Goal: Task Accomplishment & Management: Use online tool/utility

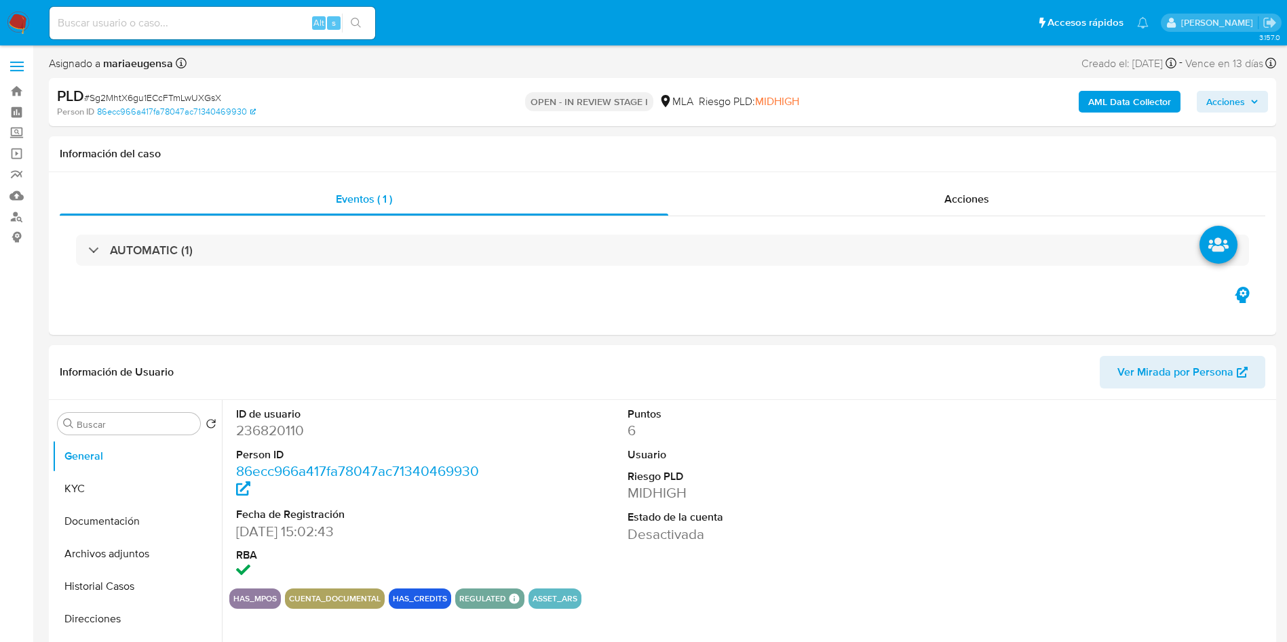
select select "10"
click at [125, 429] on input "Buscar" at bounding box center [136, 425] width 118 height 12
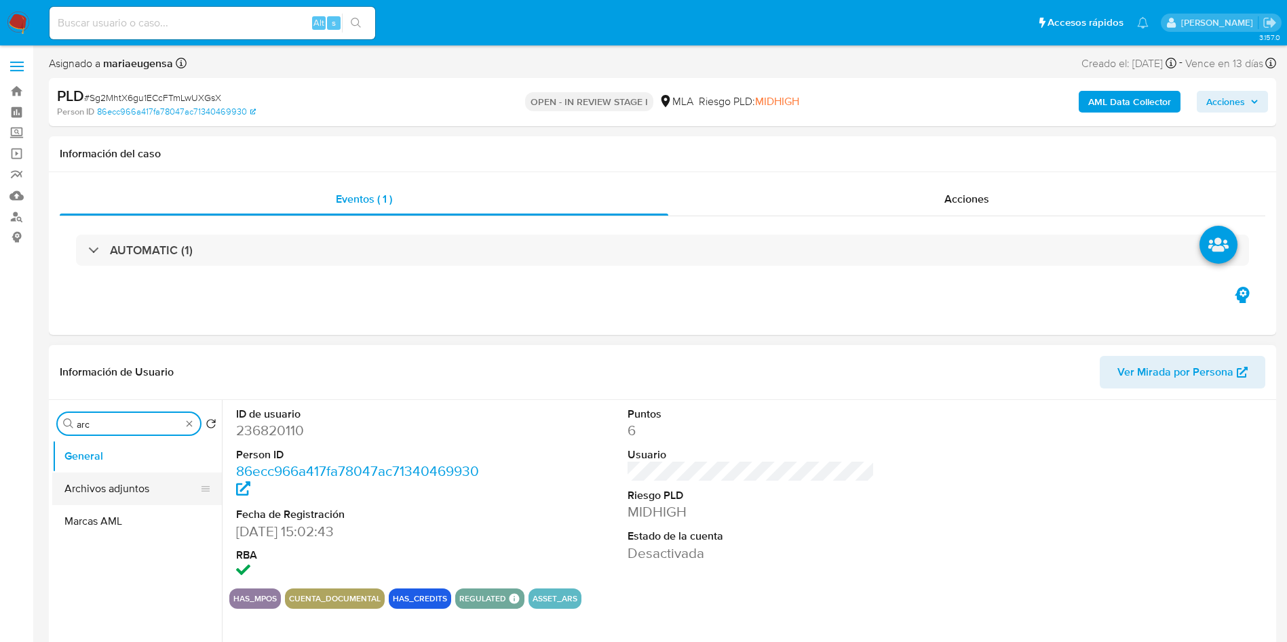
type input "arc"
click at [135, 489] on button "Archivos adjuntos" at bounding box center [131, 489] width 159 height 33
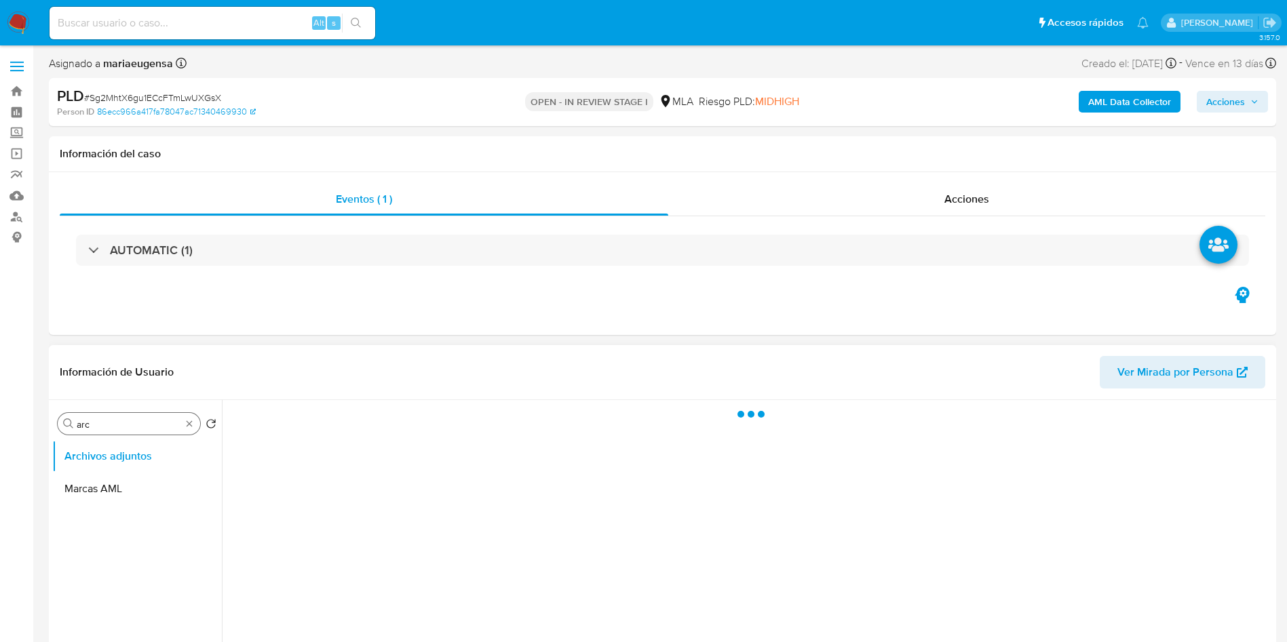
click at [136, 424] on input "arc" at bounding box center [129, 425] width 104 height 12
click at [149, 510] on ul "Archivos adjuntos Restricciones Nuevo Mundo" at bounding box center [137, 593] width 170 height 306
click at [1248, 97] on span "Acciones" at bounding box center [1232, 101] width 52 height 19
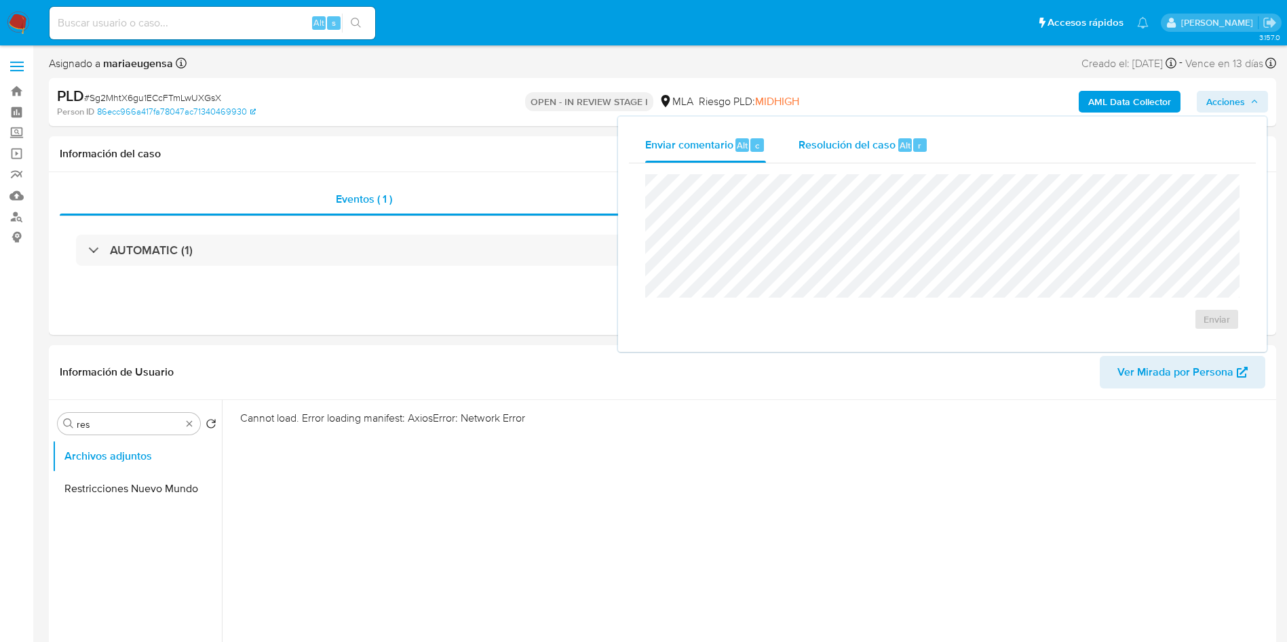
click at [889, 139] on span "Resolución del caso" at bounding box center [846, 145] width 97 height 16
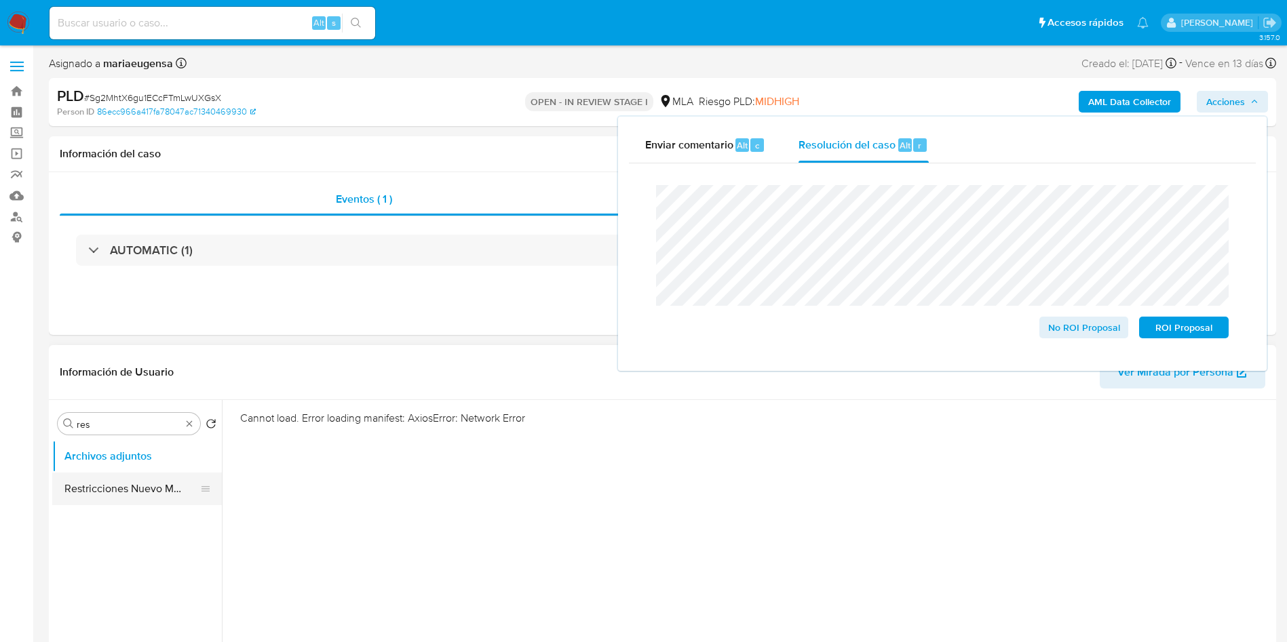
click at [141, 497] on button "Restricciones Nuevo Mundo" at bounding box center [131, 489] width 159 height 33
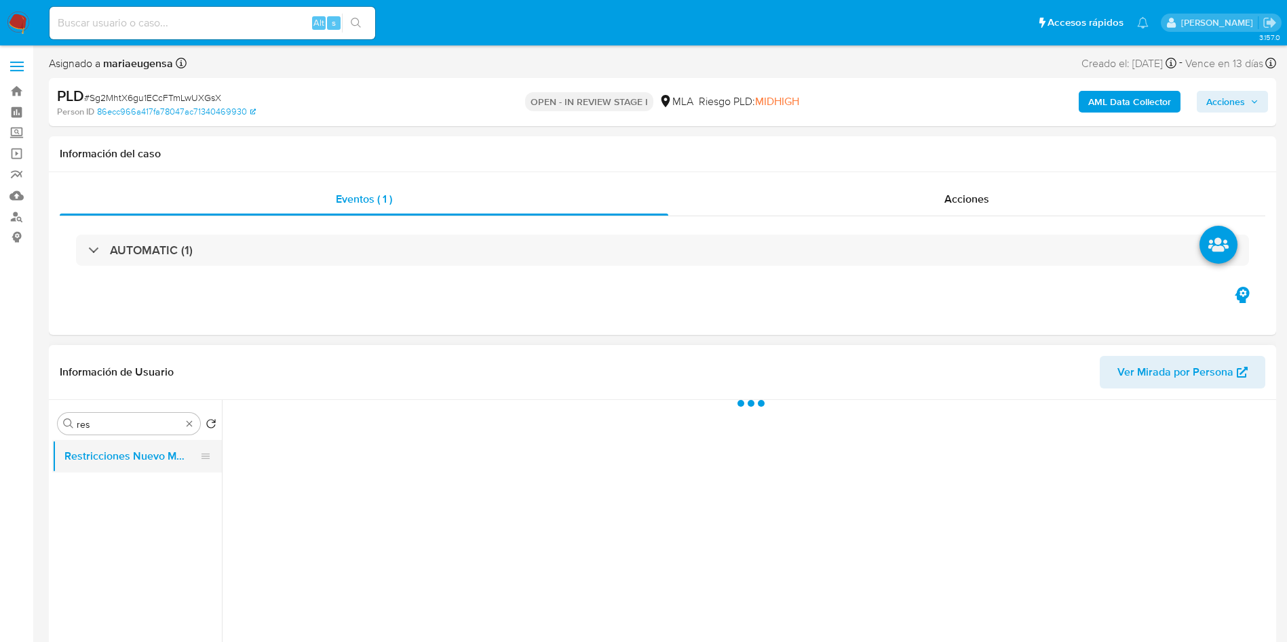
click at [163, 446] on button "Restricciones Nuevo Mundo" at bounding box center [131, 456] width 159 height 33
click at [168, 429] on input "res" at bounding box center [129, 425] width 104 height 12
click at [168, 428] on input "res" at bounding box center [129, 425] width 104 height 12
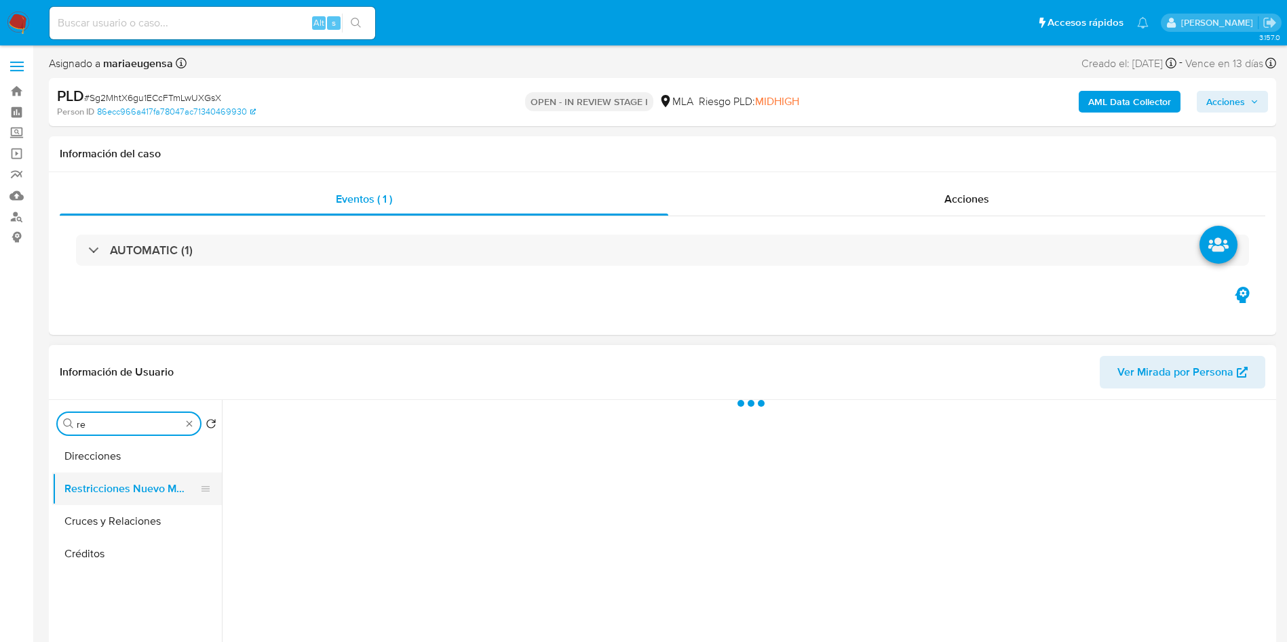
type input "res"
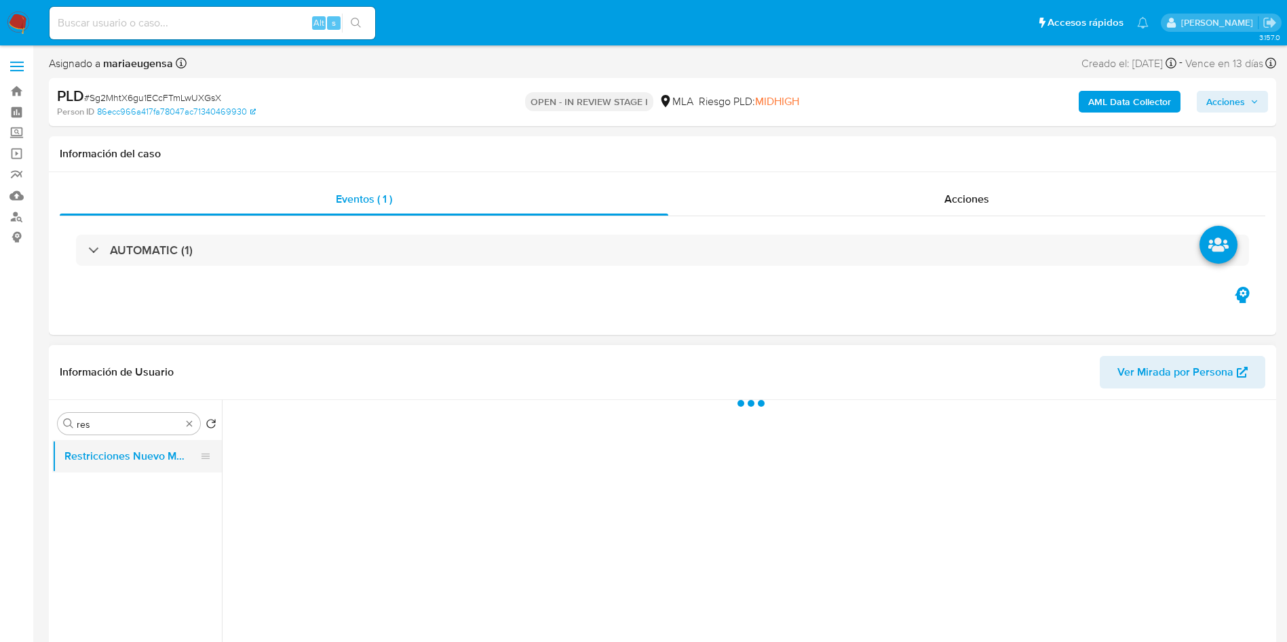
click at [140, 455] on button "Restricciones Nuevo Mundo" at bounding box center [131, 456] width 159 height 33
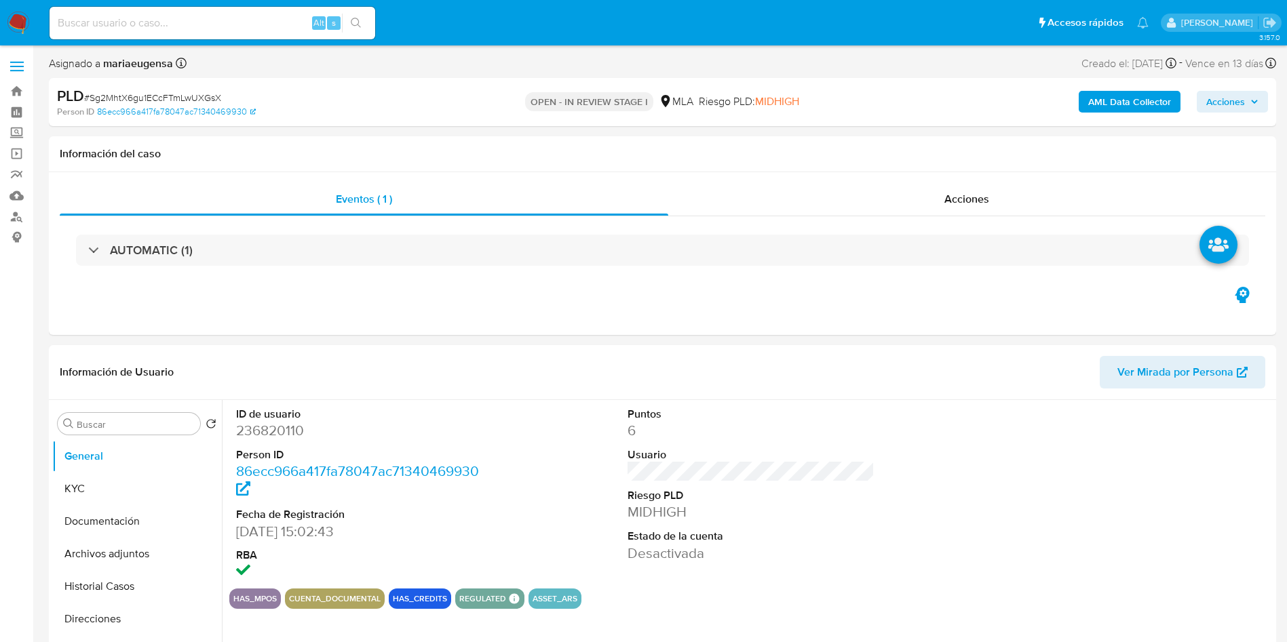
select select "10"
click at [83, 428] on input "Buscar" at bounding box center [136, 425] width 118 height 12
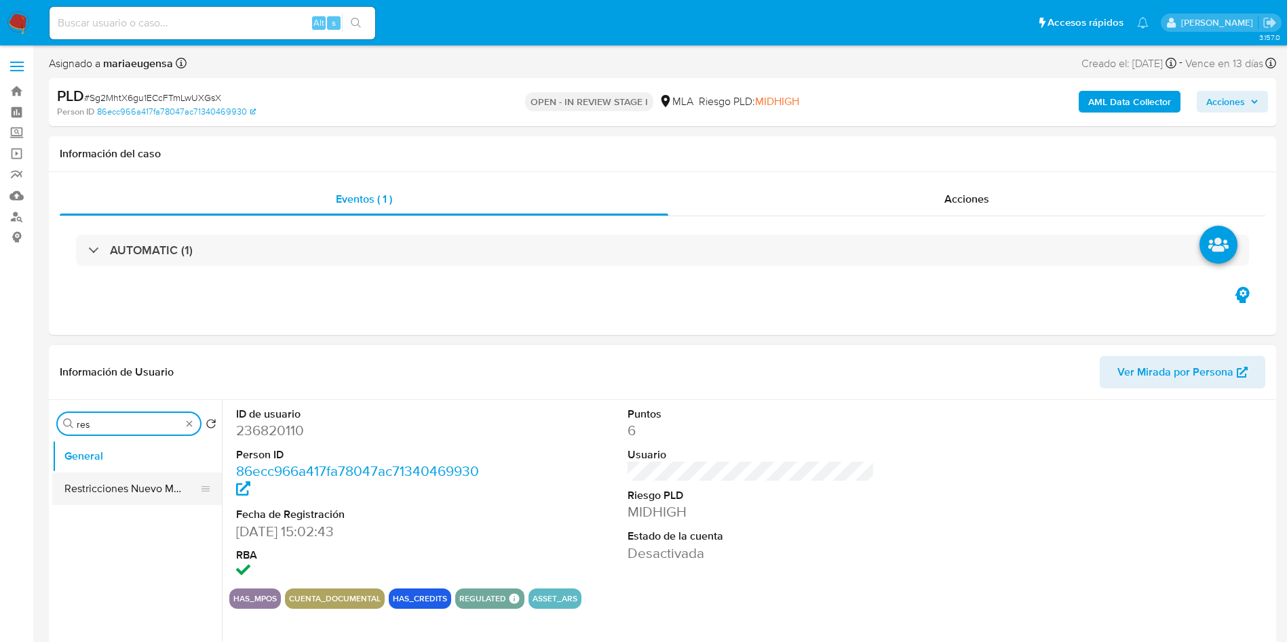
type input "res"
click at [109, 493] on button "Restricciones Nuevo Mundo" at bounding box center [131, 489] width 159 height 33
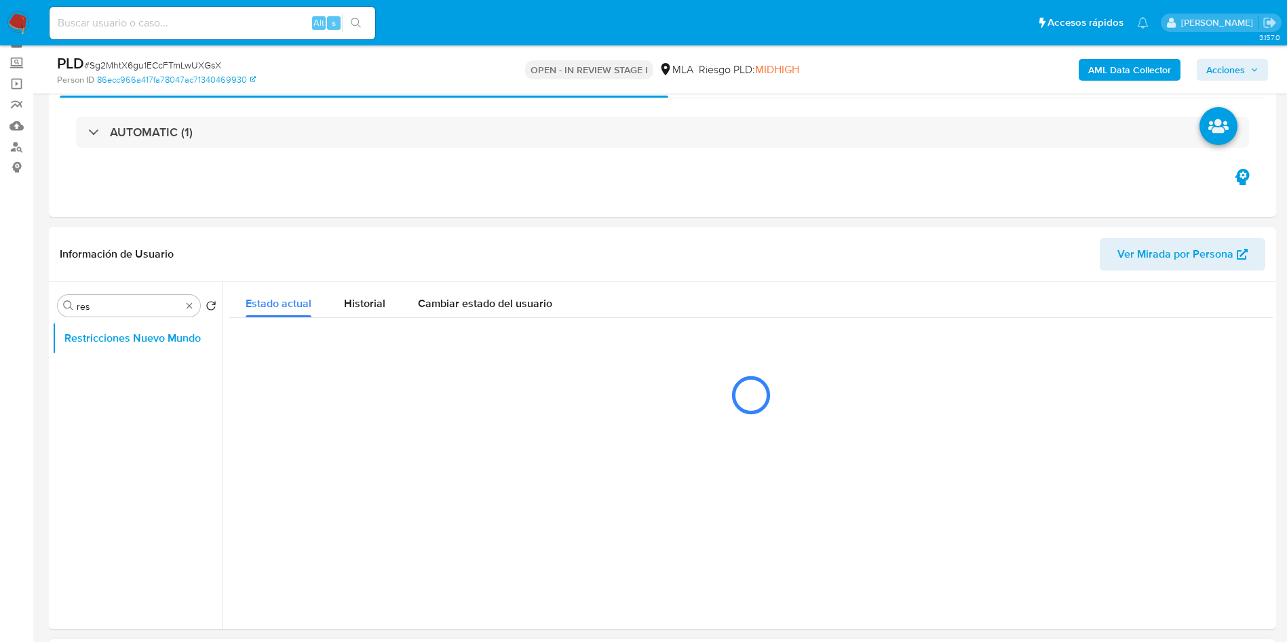
scroll to position [102, 0]
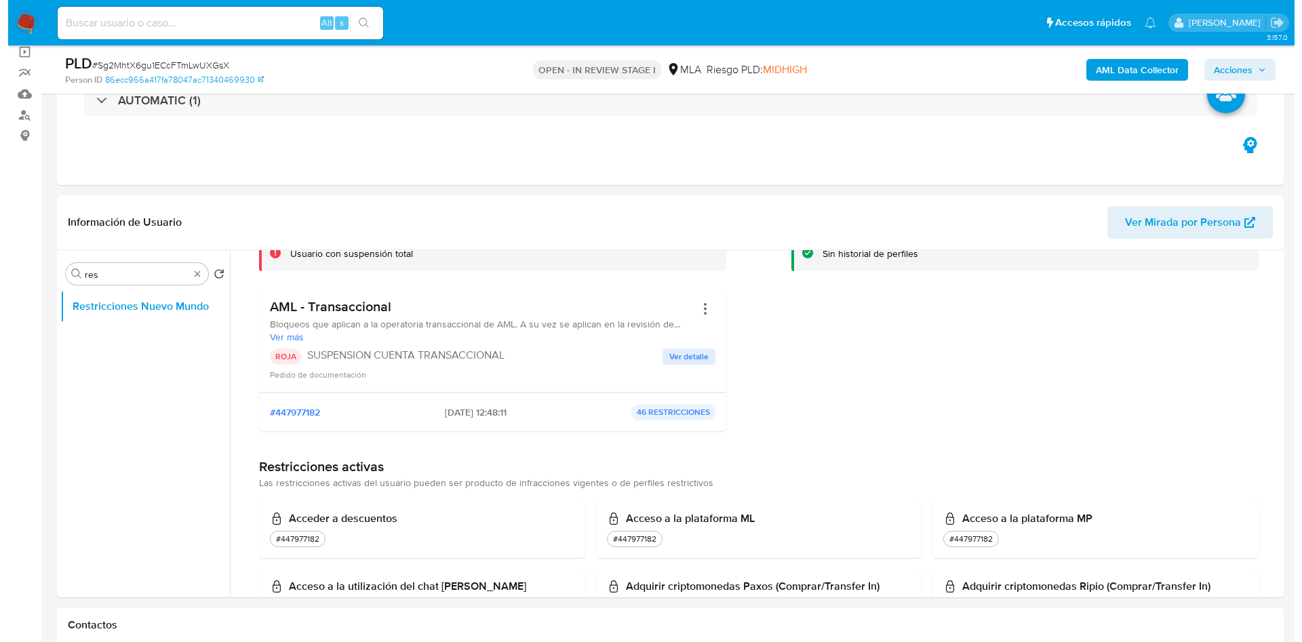
scroll to position [2031, 0]
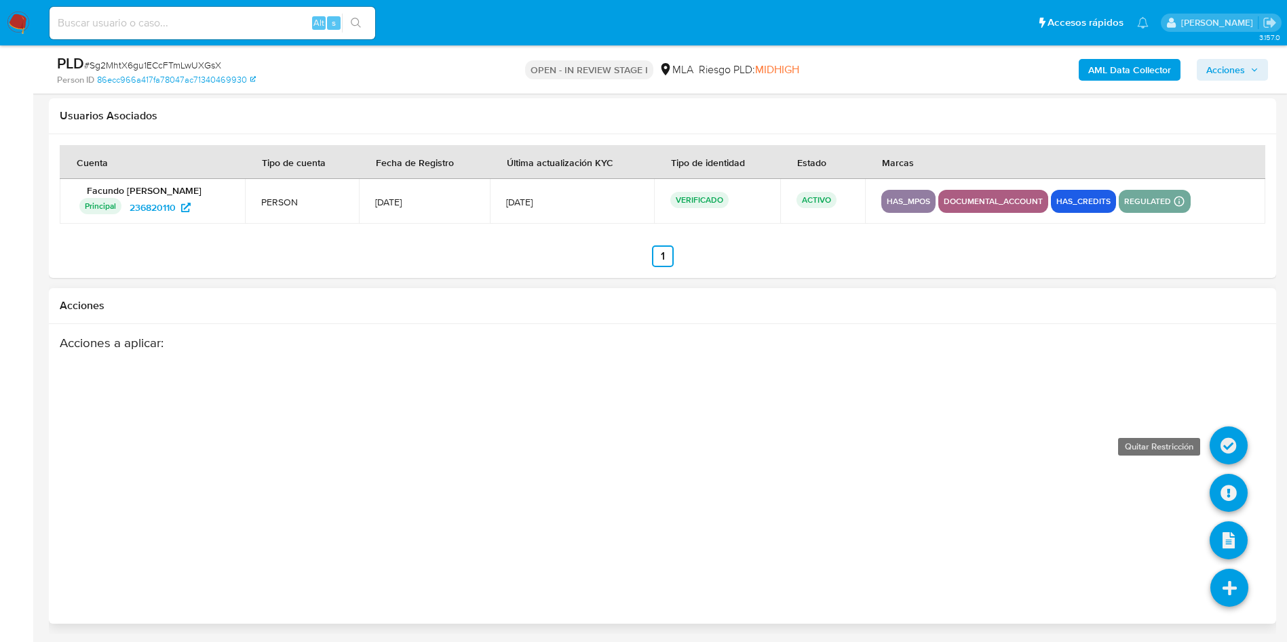
click at [1221, 440] on icon at bounding box center [1228, 446] width 38 height 38
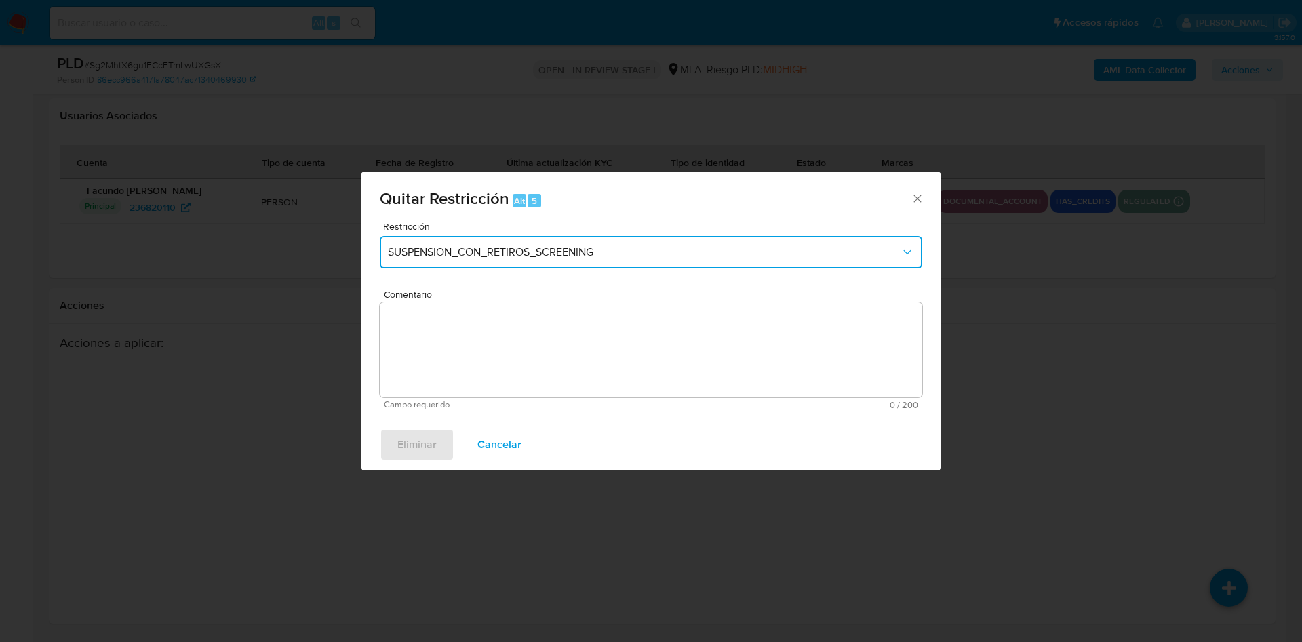
click at [564, 248] on span "SUSPENSION_CON_RETIROS_SCREENING" at bounding box center [644, 253] width 513 height 14
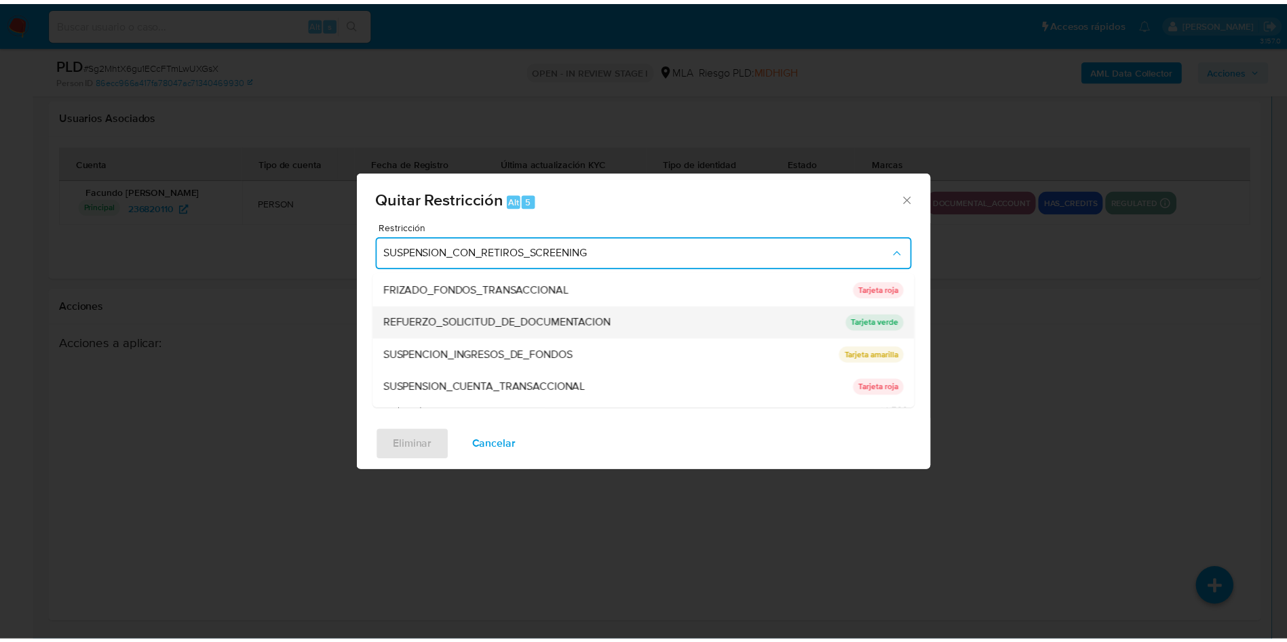
scroll to position [288, 0]
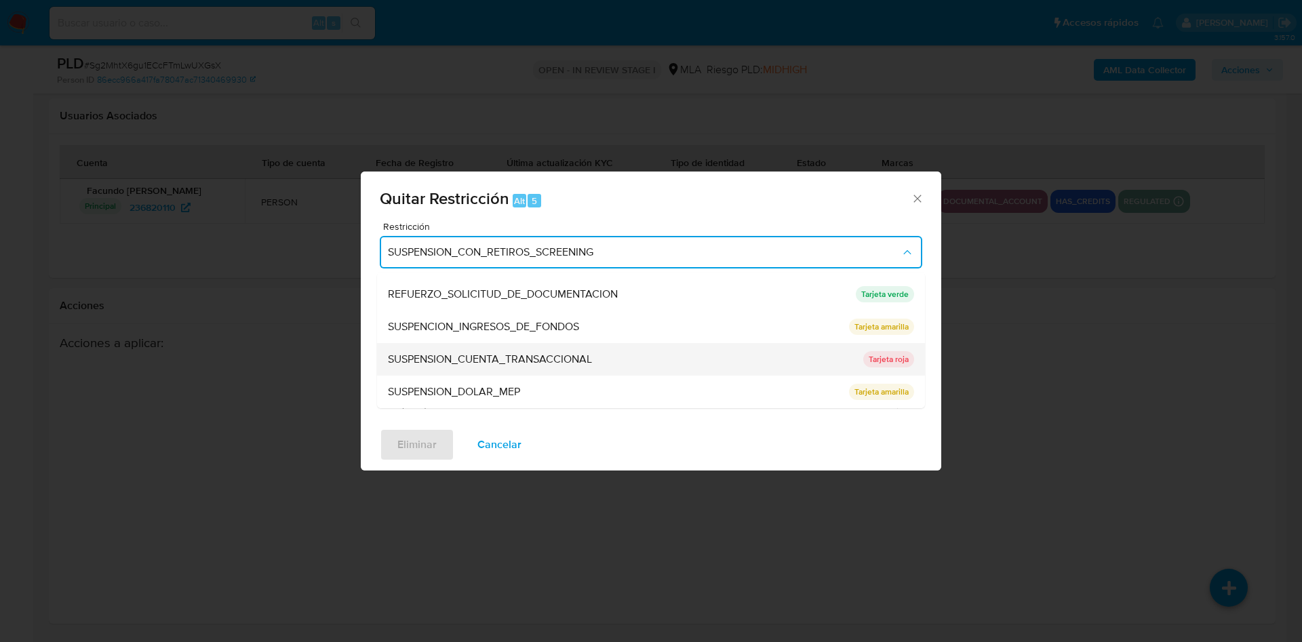
click at [461, 353] on span "SUSPENSION_CUENTA_TRANSACCIONAL" at bounding box center [490, 360] width 204 height 14
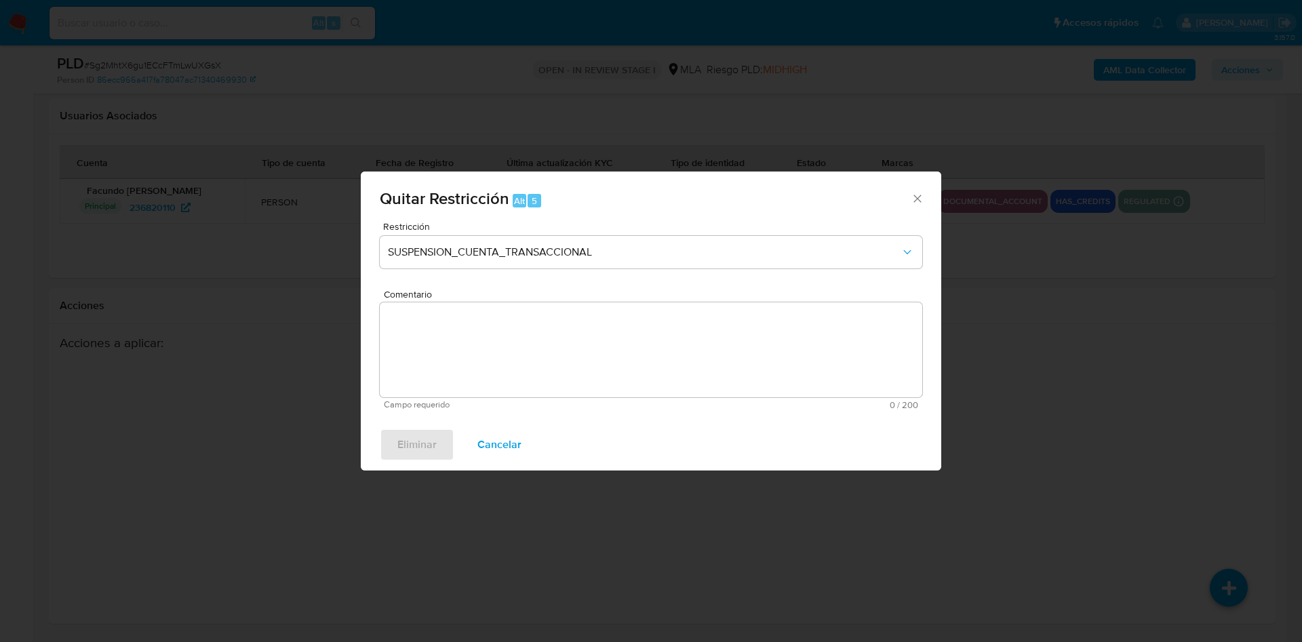
click at [461, 353] on textarea "Comentario" at bounding box center [651, 350] width 543 height 95
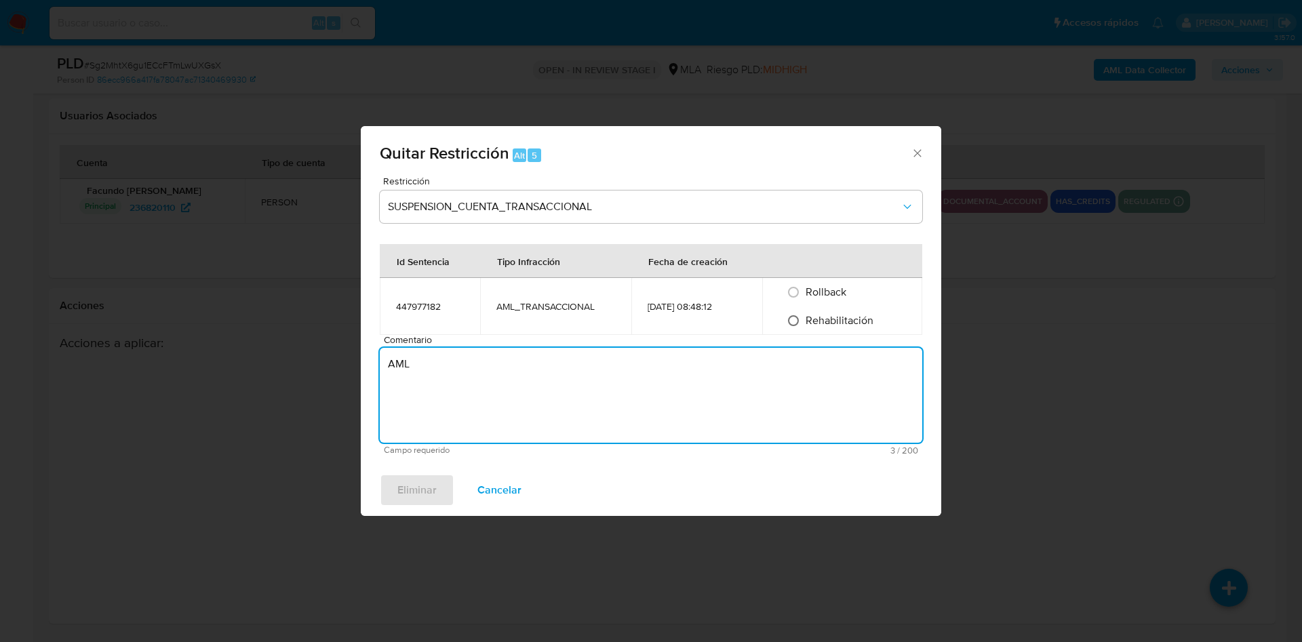
type textarea "AML"
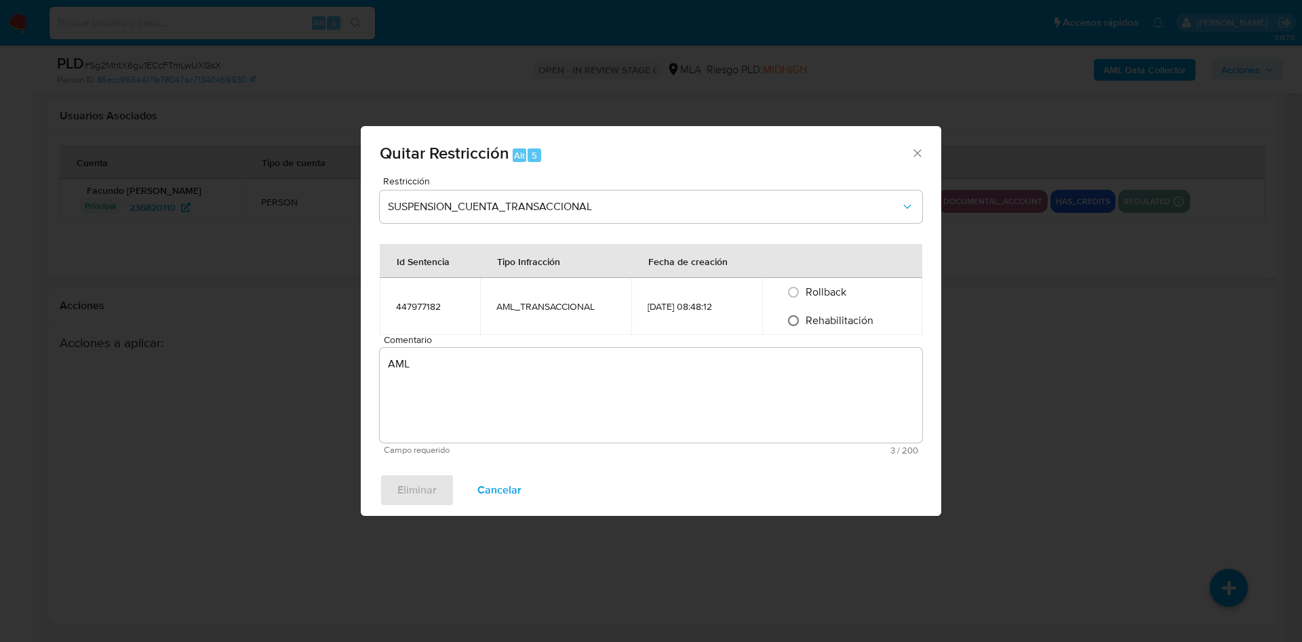
click at [800, 322] on input "Rehabilitación" at bounding box center [794, 321] width 22 height 22
radio input "true"
drag, startPoint x: 432, startPoint y: 482, endPoint x: 865, endPoint y: 490, distance: 432.9
click at [431, 482] on span "Eliminar" at bounding box center [416, 490] width 39 height 30
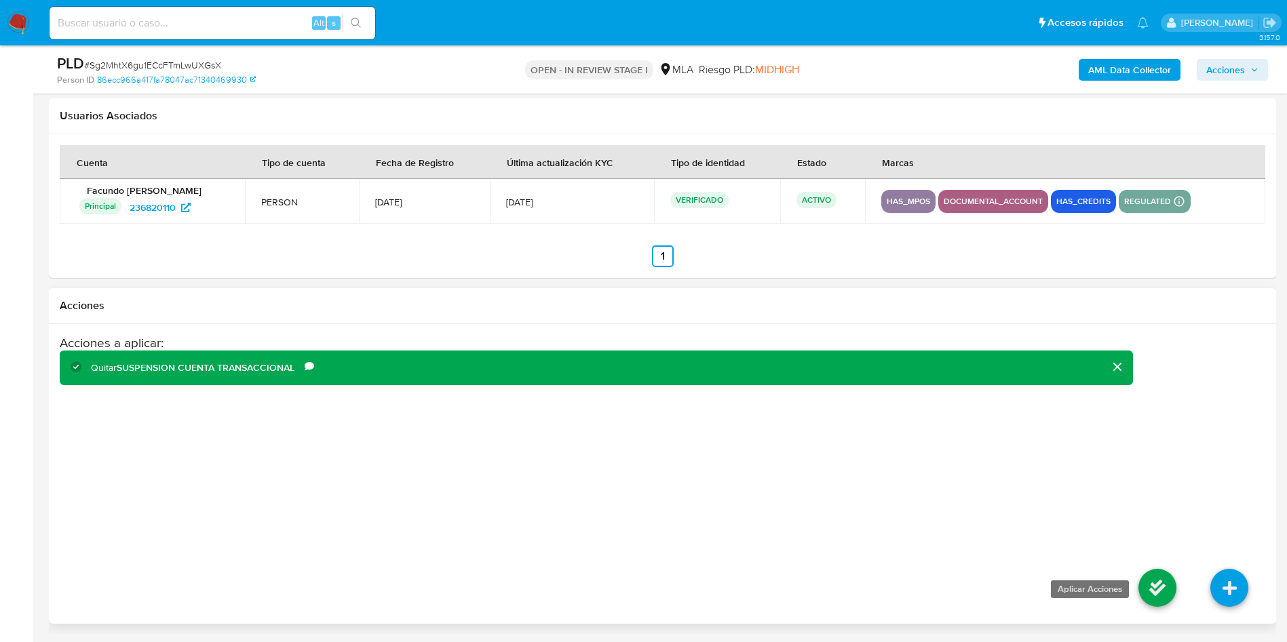
click at [1154, 599] on icon at bounding box center [1157, 588] width 38 height 38
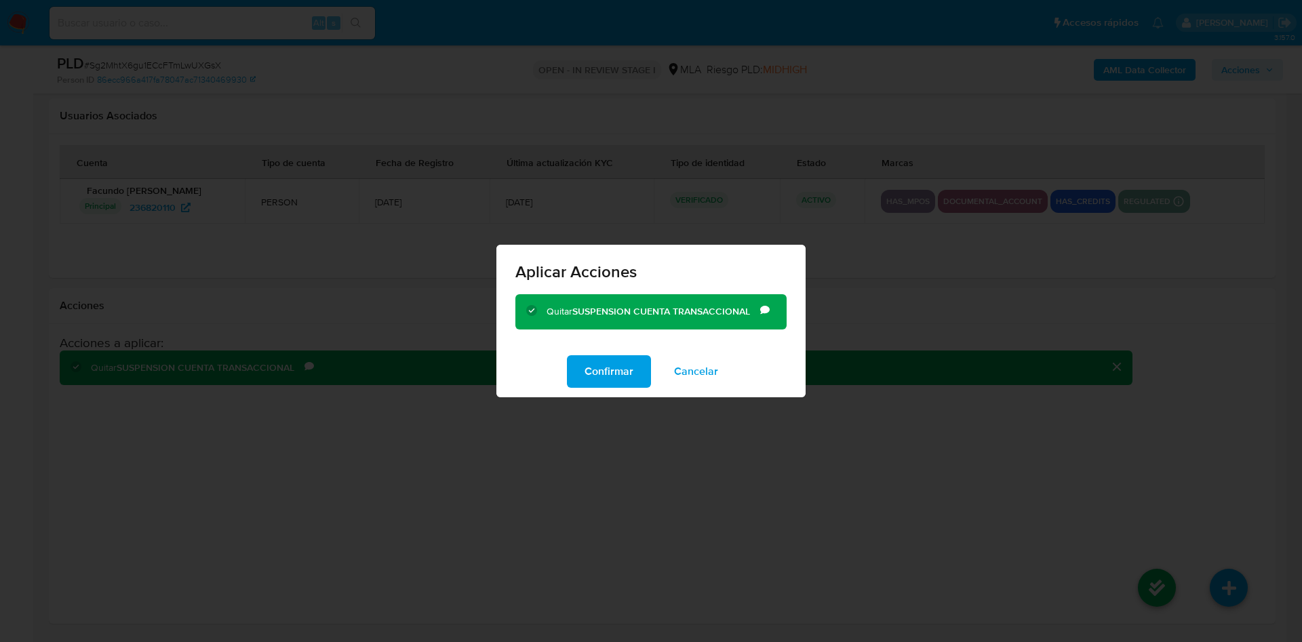
click at [591, 374] on span "Confirmar" at bounding box center [609, 372] width 49 height 30
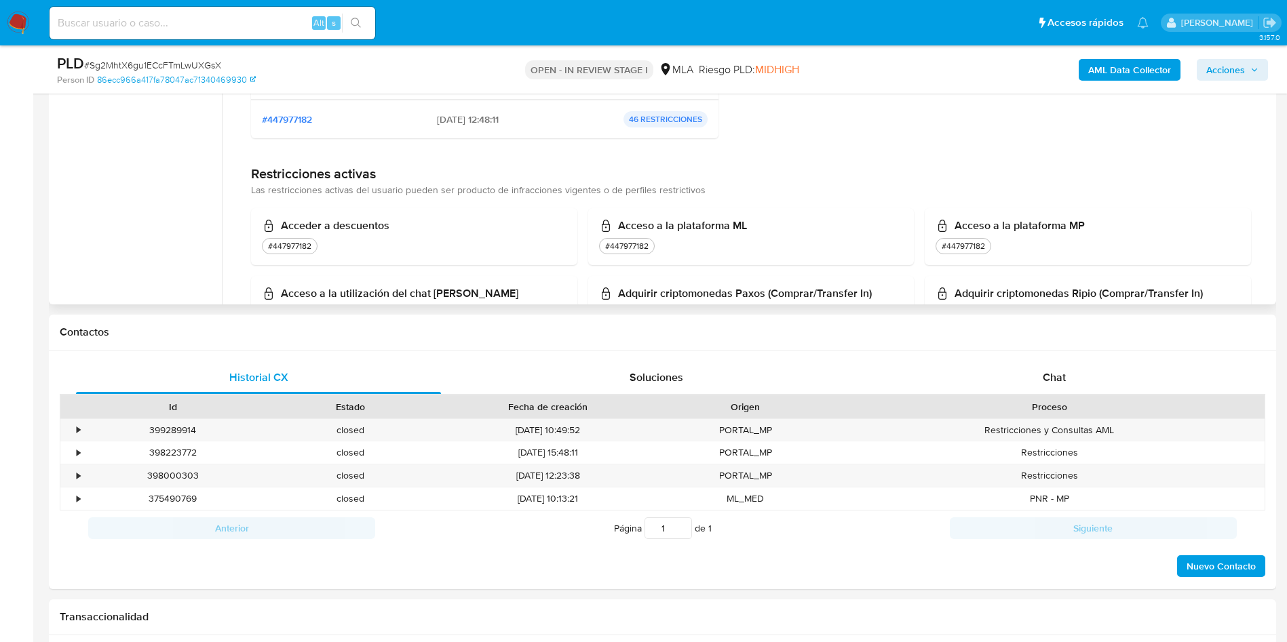
scroll to position [199, 0]
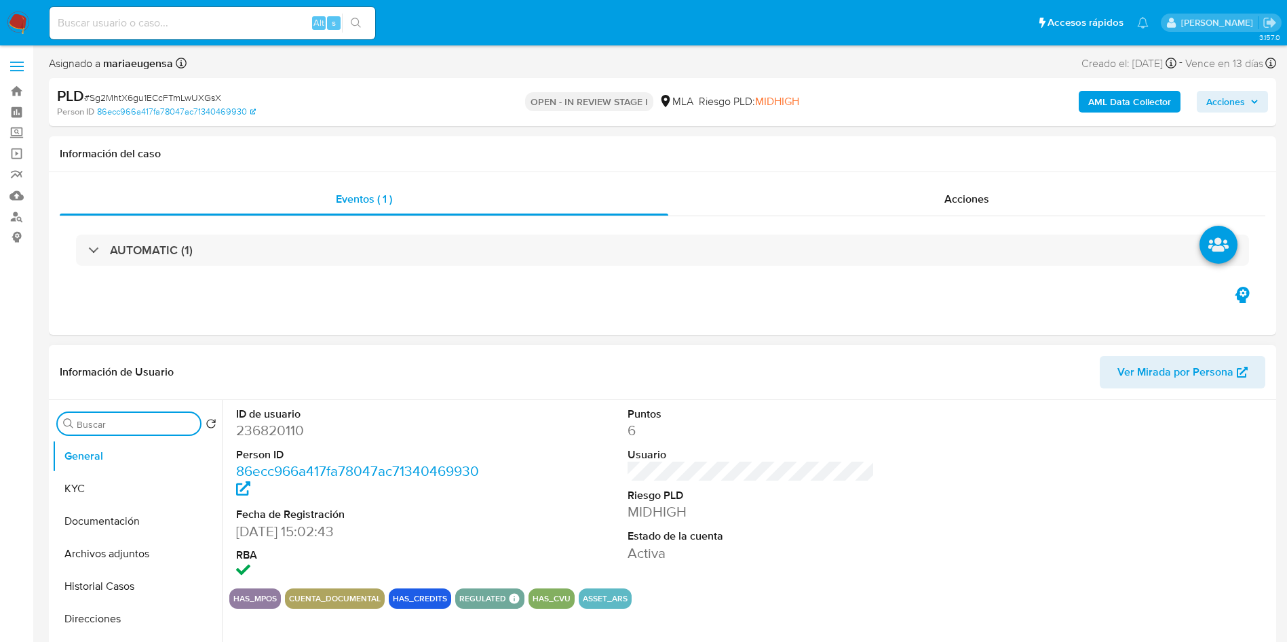
click at [153, 420] on input "Buscar" at bounding box center [136, 425] width 118 height 12
type input "RES"
select select "10"
type input "RES"
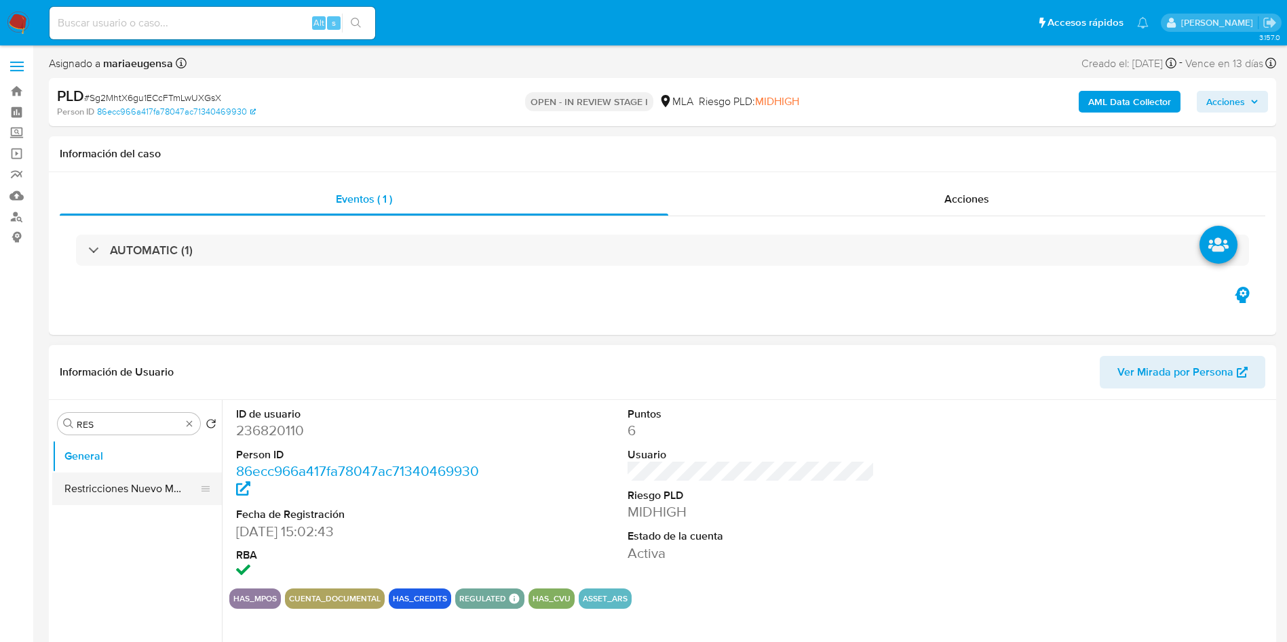
click at [161, 476] on button "Restricciones Nuevo Mundo" at bounding box center [131, 489] width 159 height 33
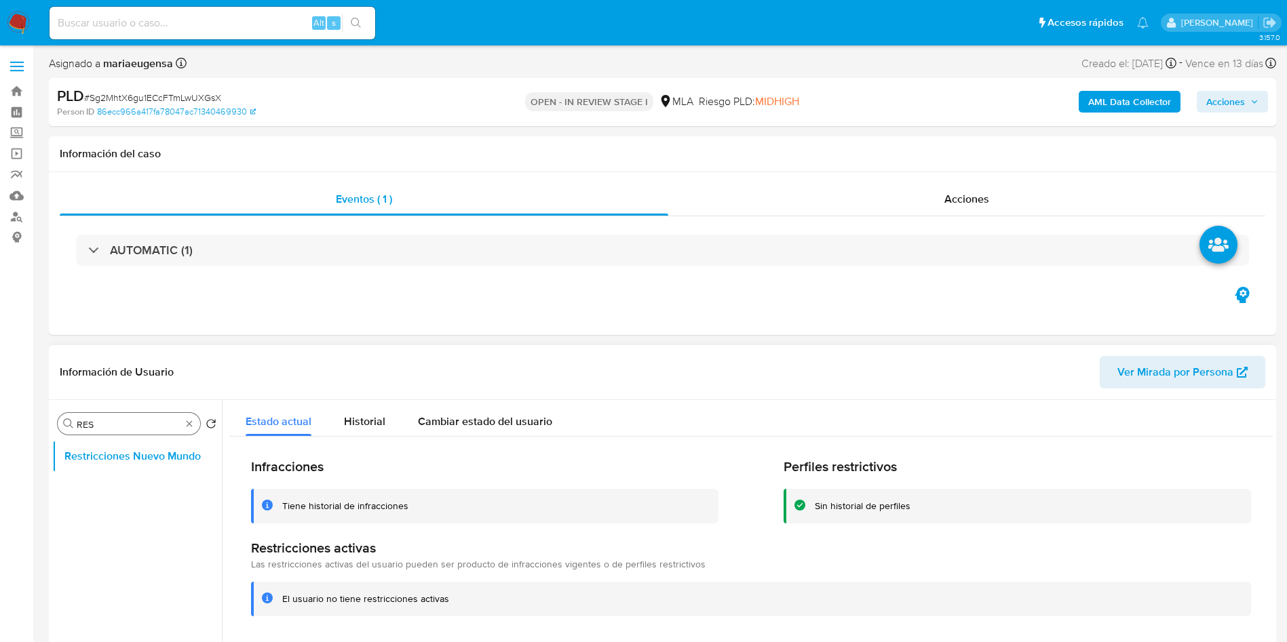
click at [132, 431] on div "Buscar RES" at bounding box center [129, 424] width 142 height 22
click at [129, 423] on input "RES" at bounding box center [129, 425] width 104 height 12
type input "ARC"
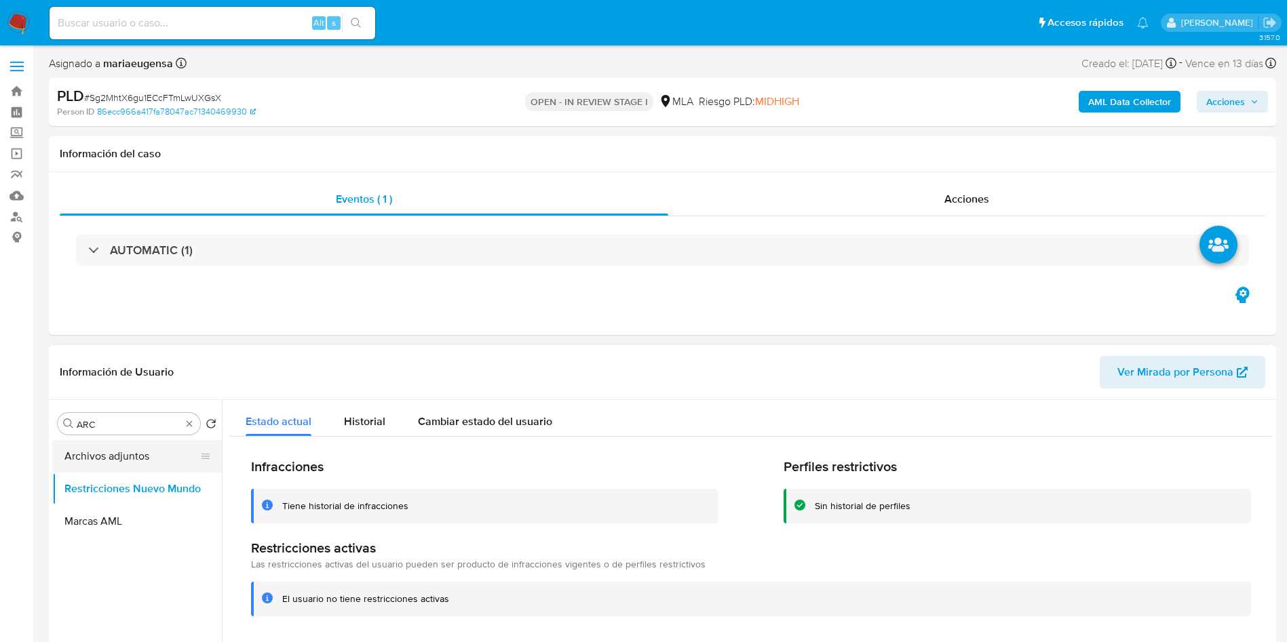
click at [143, 452] on button "Archivos adjuntos" at bounding box center [131, 456] width 159 height 33
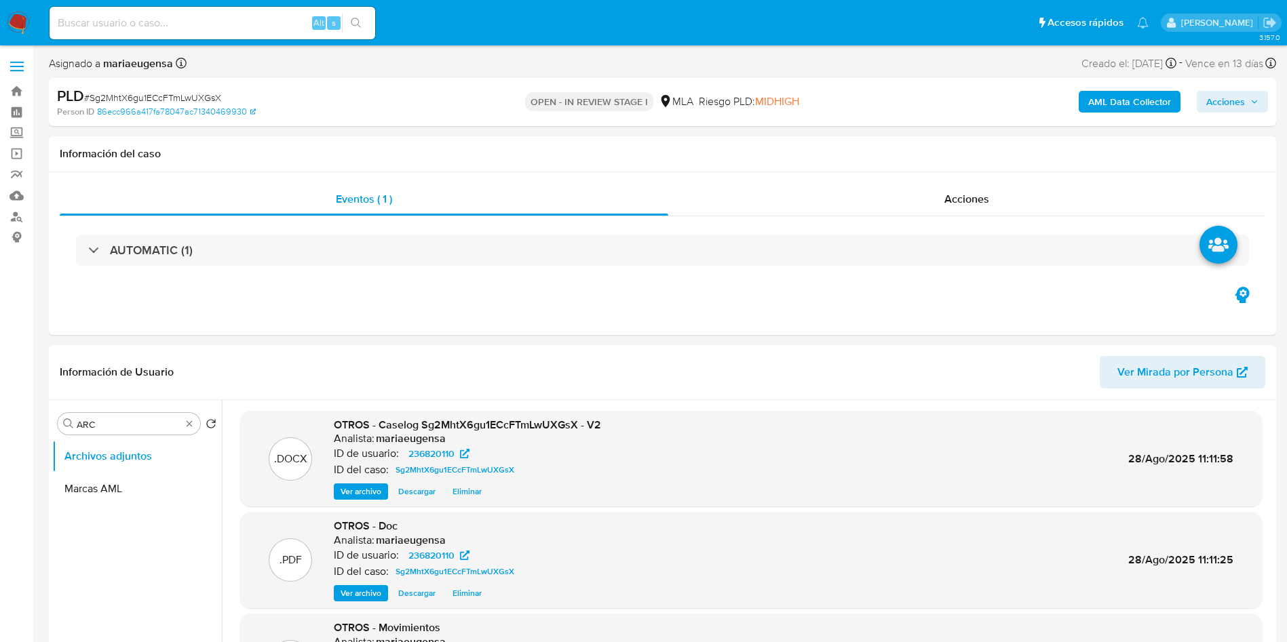
click at [1242, 96] on span "Acciones" at bounding box center [1225, 102] width 39 height 22
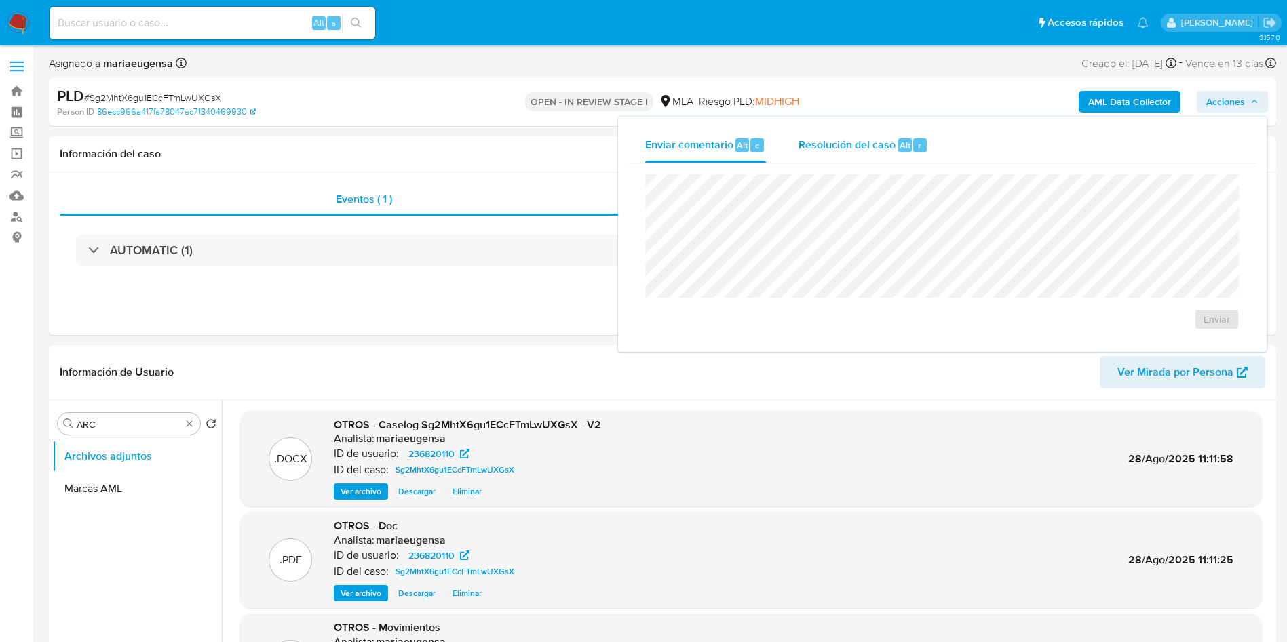
click at [880, 140] on span "Resolución del caso" at bounding box center [846, 145] width 97 height 16
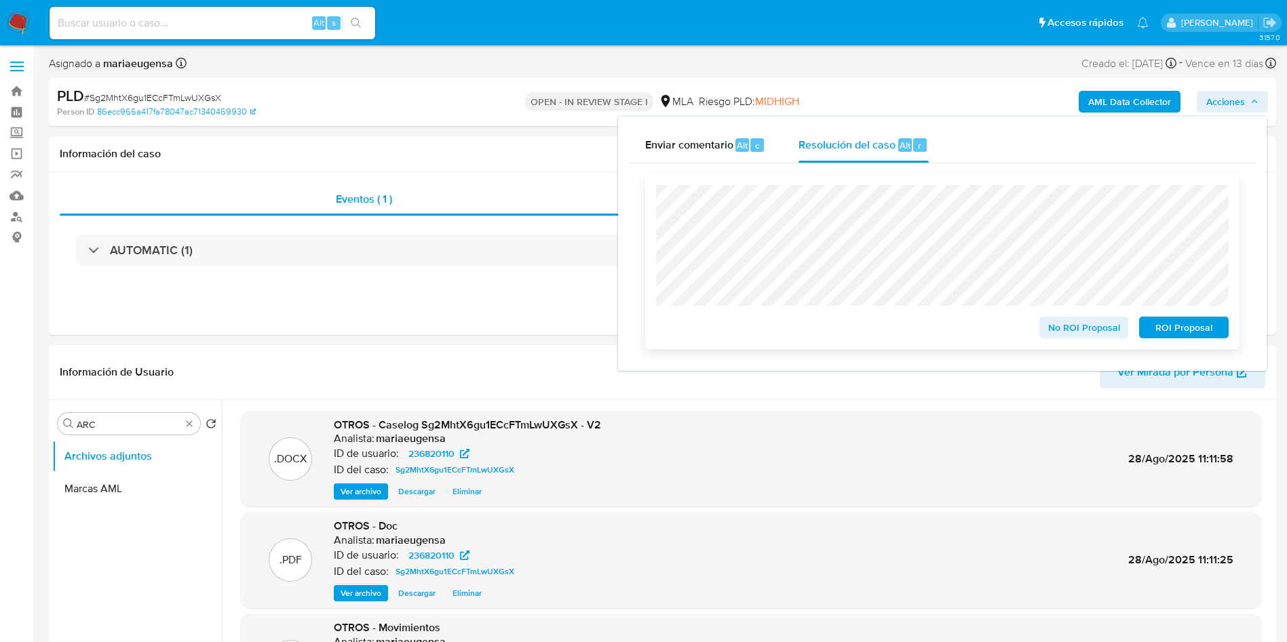
drag, startPoint x: 1097, startPoint y: 331, endPoint x: 1076, endPoint y: 345, distance: 24.5
click at [1097, 330] on span "No ROI Proposal" at bounding box center [1084, 327] width 71 height 19
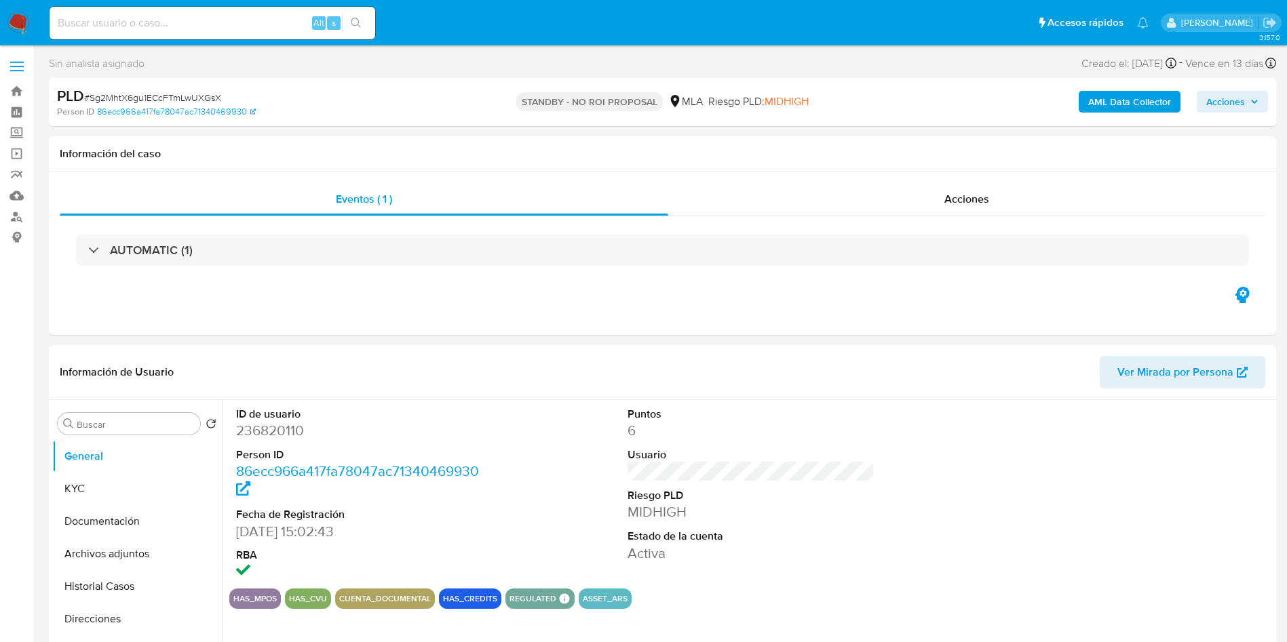
select select "10"
click at [242, 16] on input at bounding box center [213, 23] width 326 height 18
paste input "AkTcVYLMYRq4IeAuAB3q6oIS"
type input "AkTcVYLMYRq4IeAuAB3q6oIS"
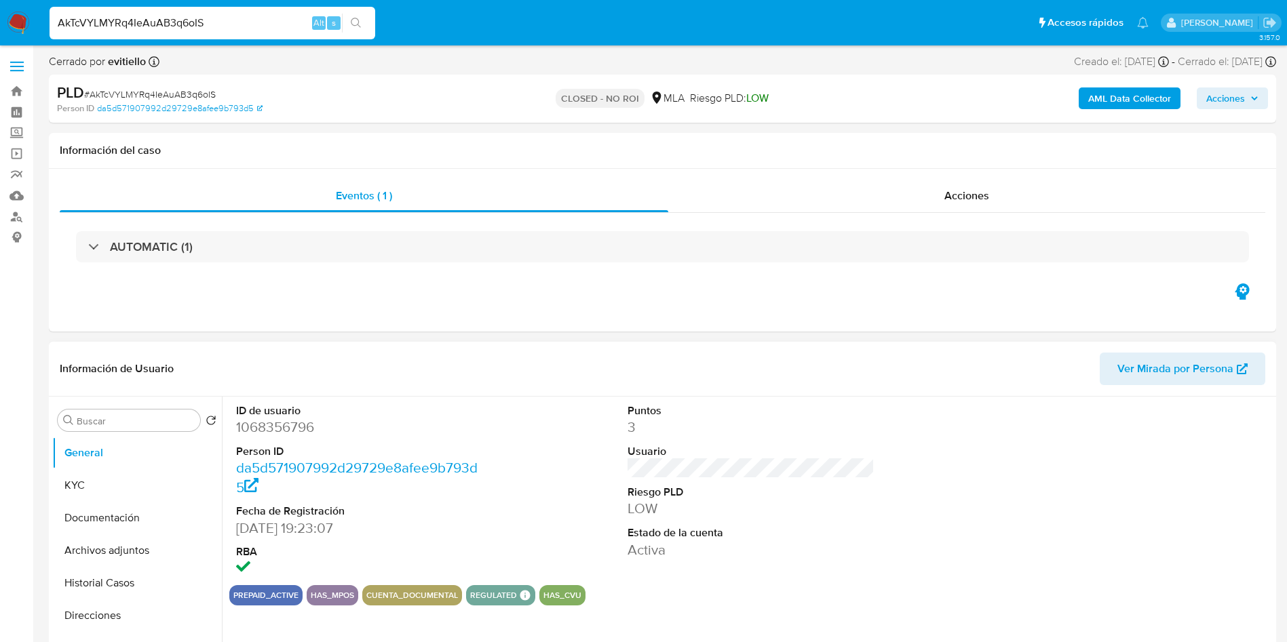
select select "10"
click at [24, 16] on img at bounding box center [18, 23] width 23 height 23
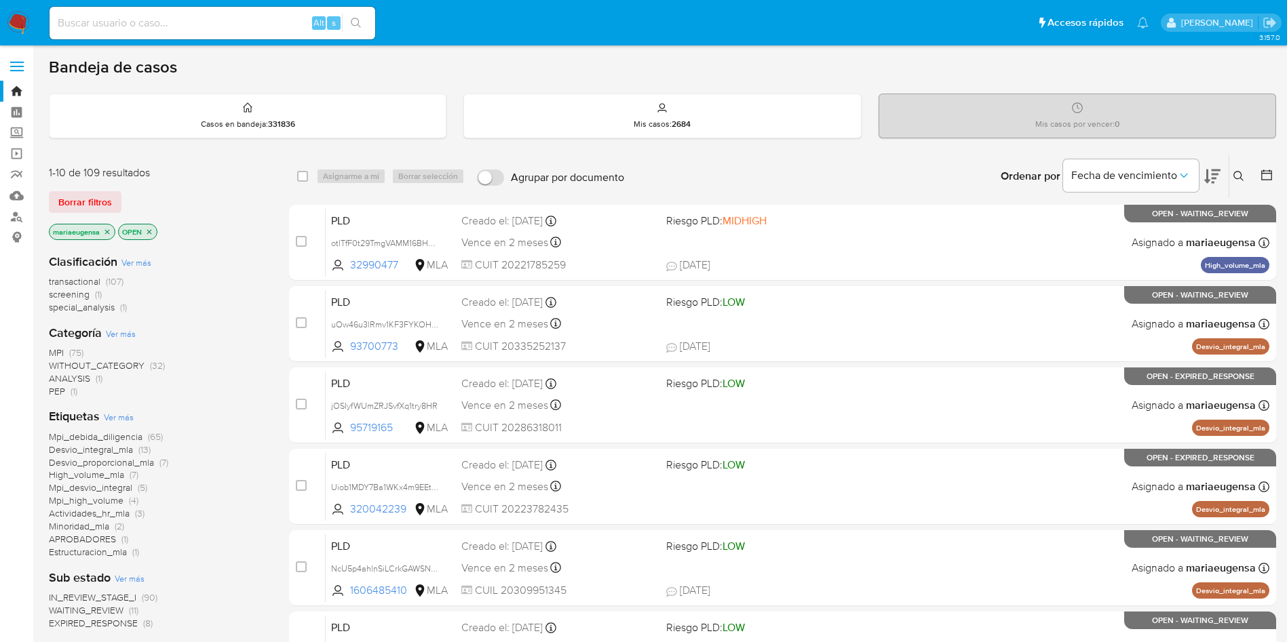
click at [24, 20] on img at bounding box center [18, 23] width 23 height 23
click at [78, 296] on span "screening" at bounding box center [69, 295] width 41 height 14
